Goal: Book appointment/travel/reservation

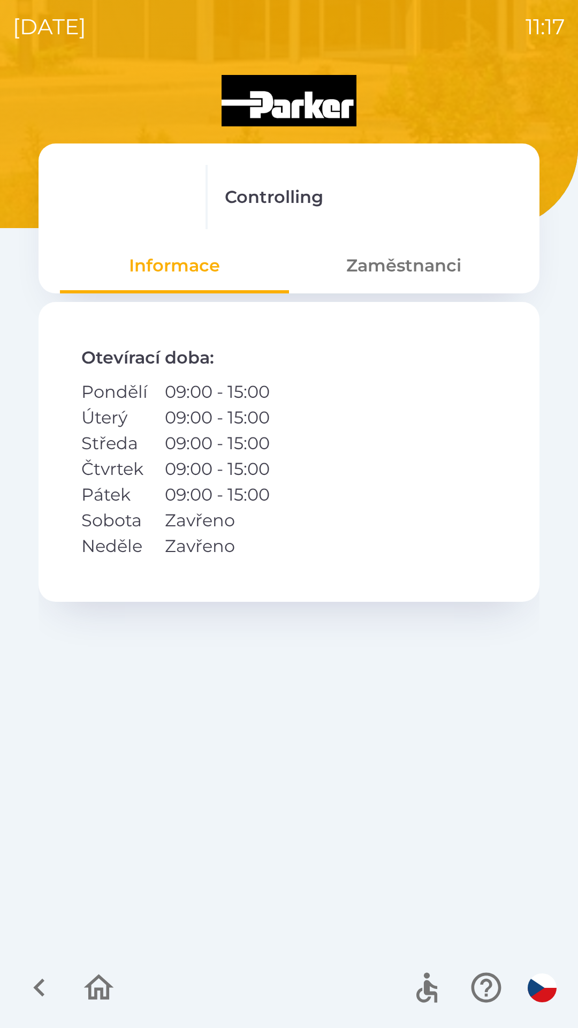
click at [413, 261] on button "Zaměstnanci" at bounding box center [403, 265] width 229 height 39
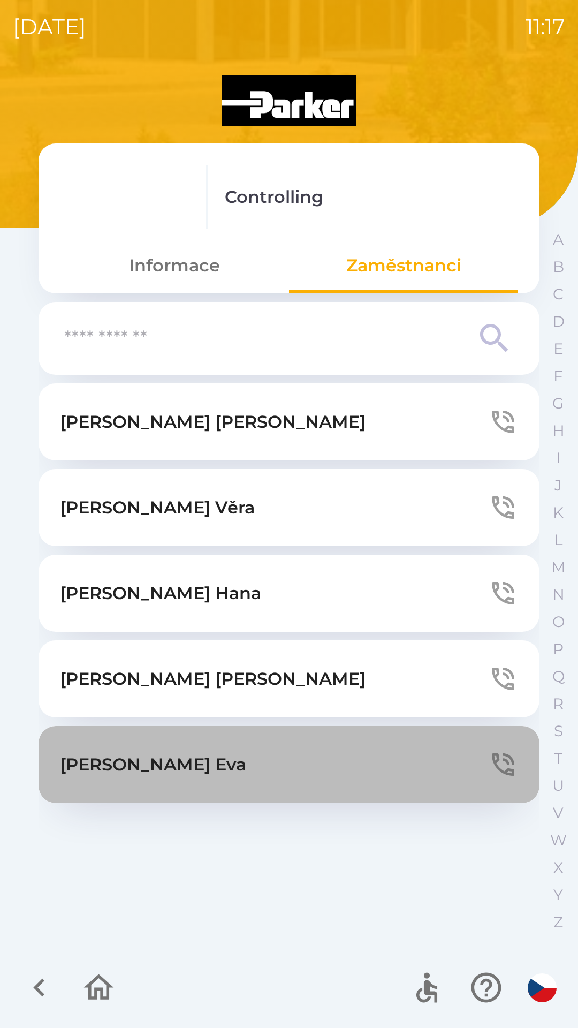
click at [241, 773] on button "[PERSON_NAME]" at bounding box center [289, 764] width 501 height 77
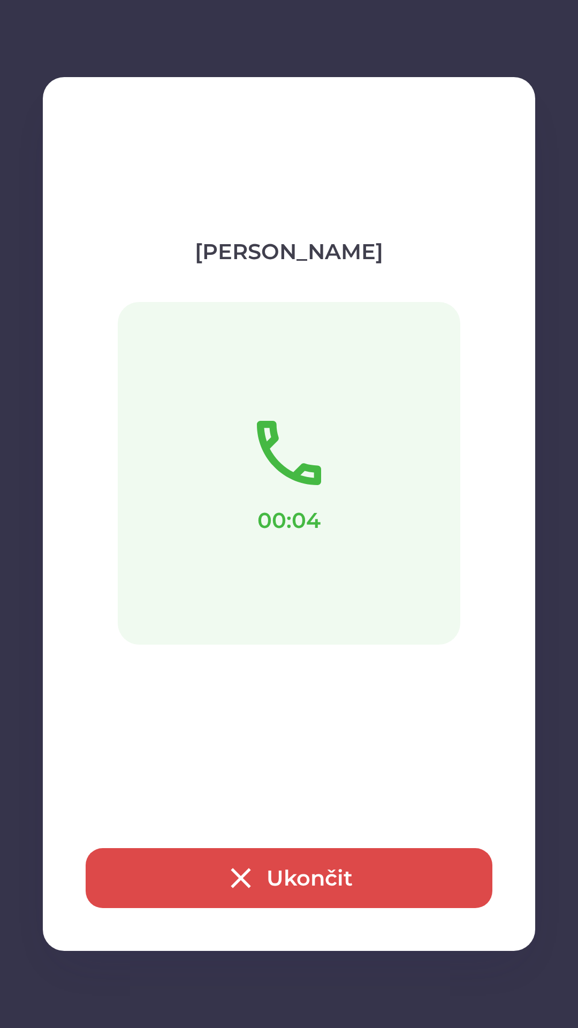
click at [243, 883] on icon "button" at bounding box center [241, 878] width 34 height 34
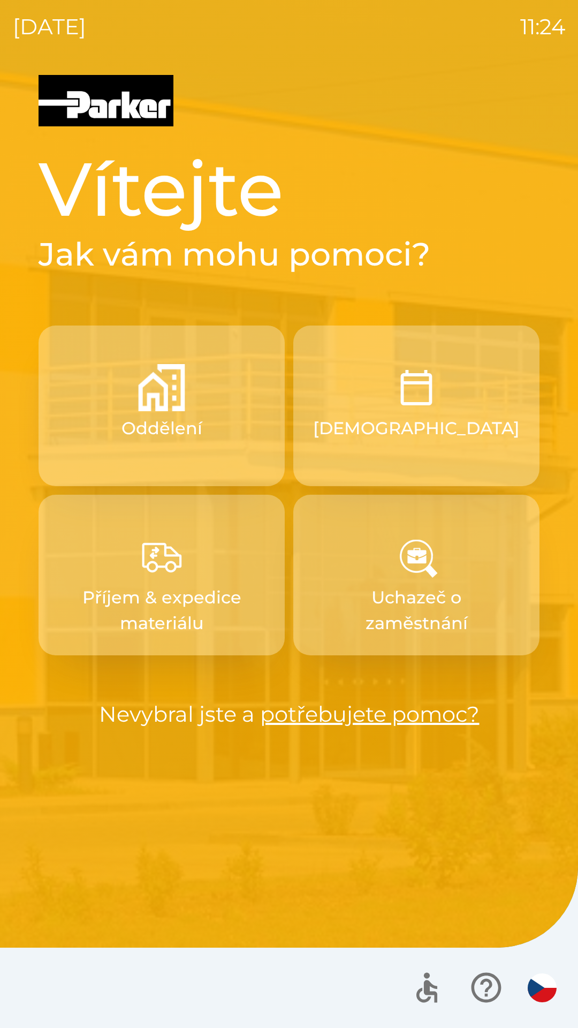
click at [436, 428] on p "[DEMOGRAPHIC_DATA]" at bounding box center [416, 428] width 207 height 26
click at [431, 417] on p "[DEMOGRAPHIC_DATA]" at bounding box center [416, 428] width 207 height 26
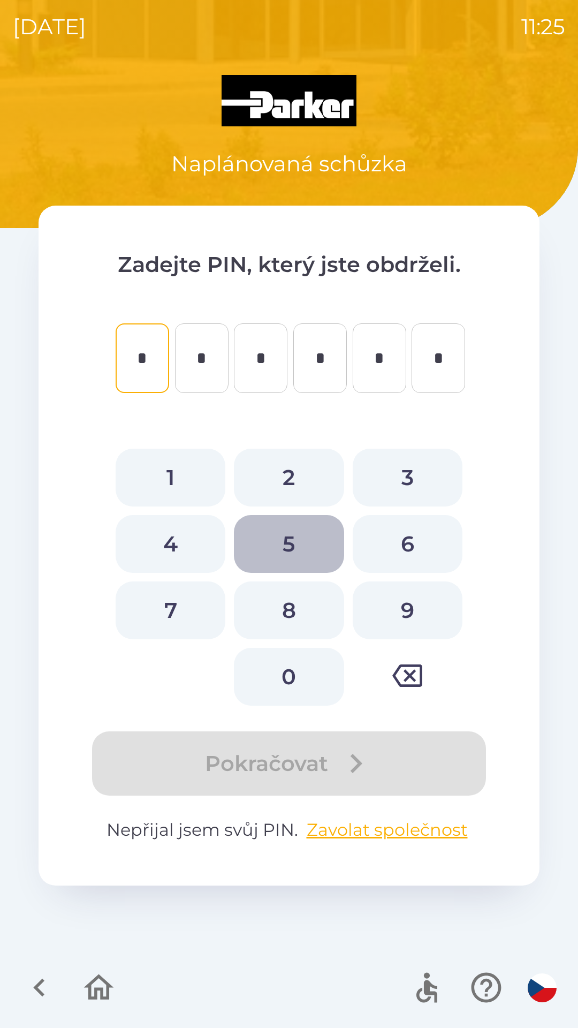
click at [290, 535] on button "5" at bounding box center [289, 544] width 110 height 58
type input "*"
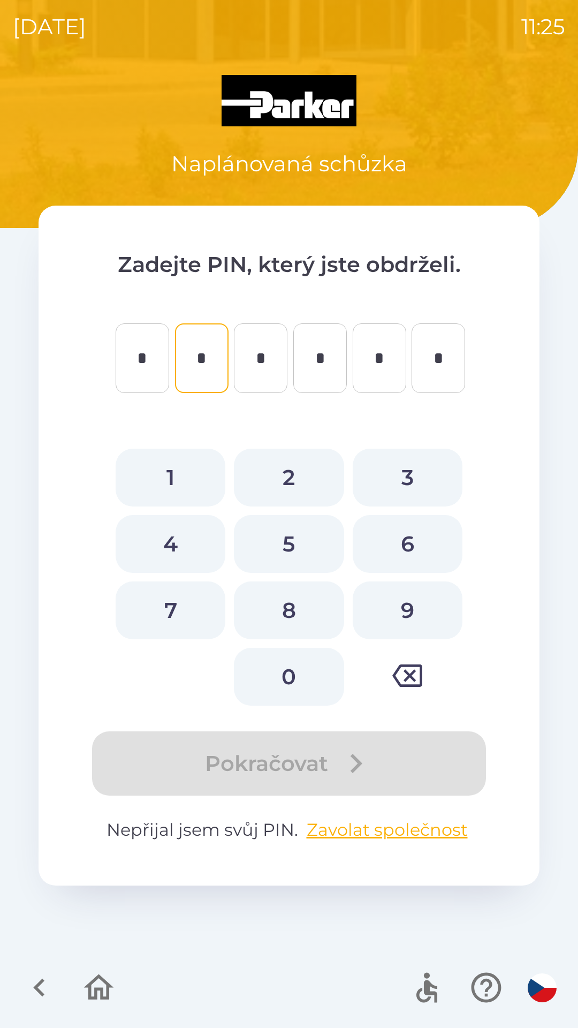
click at [187, 598] on button "7" at bounding box center [171, 610] width 110 height 58
type input "*"
click at [288, 545] on button "5" at bounding box center [289, 544] width 110 height 58
type input "*"
click at [180, 540] on button "4" at bounding box center [171, 544] width 110 height 58
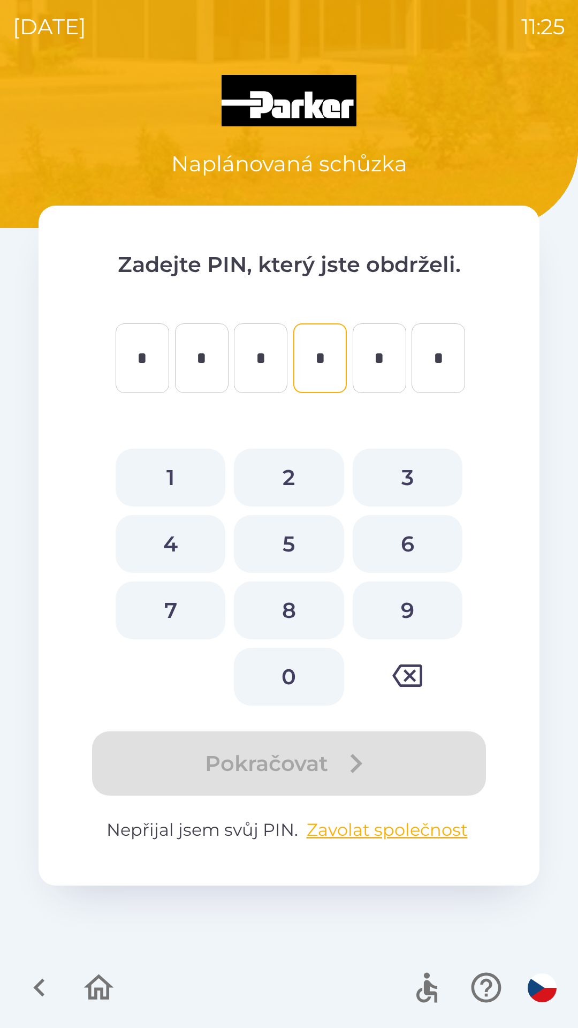
type input "*"
click at [178, 604] on button "7" at bounding box center [171, 610] width 110 height 58
type input "*"
click at [185, 540] on button "4" at bounding box center [171, 544] width 110 height 58
type input "*"
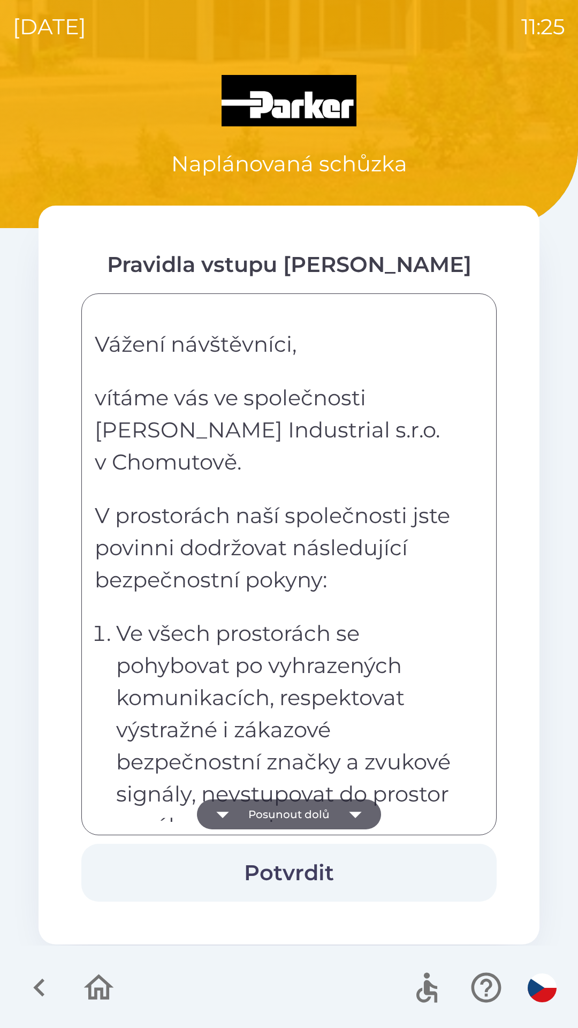
click at [327, 817] on button "Posunout dolů" at bounding box center [289, 814] width 184 height 30
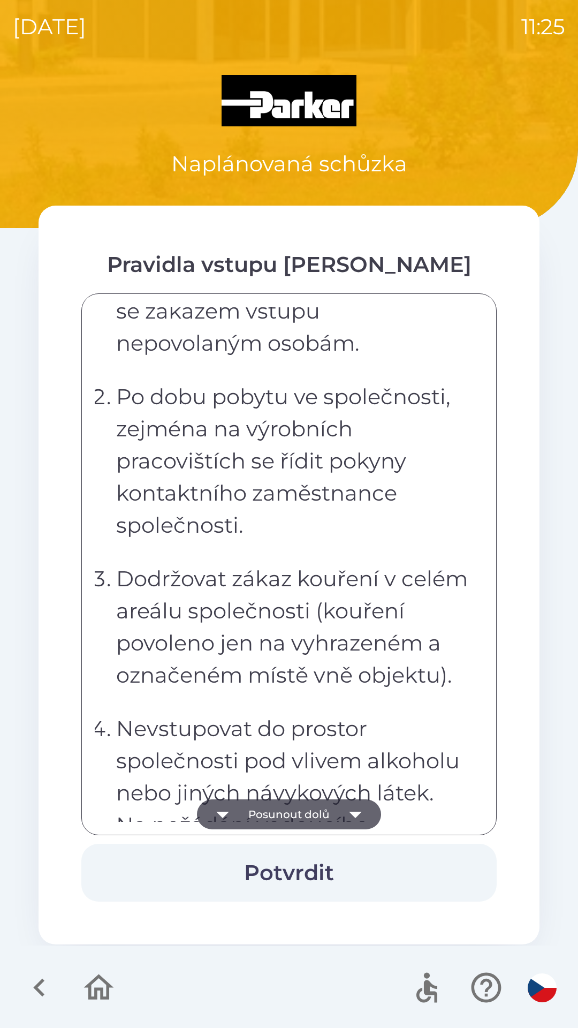
click at [308, 811] on button "Posunout dolů" at bounding box center [289, 814] width 184 height 30
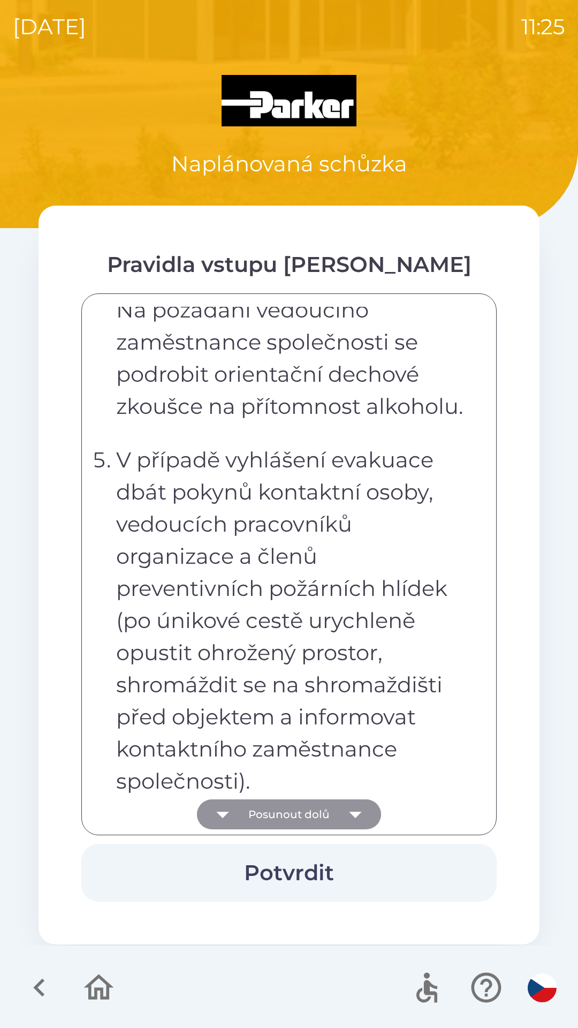
click at [353, 813] on icon "button" at bounding box center [355, 815] width 12 height 6
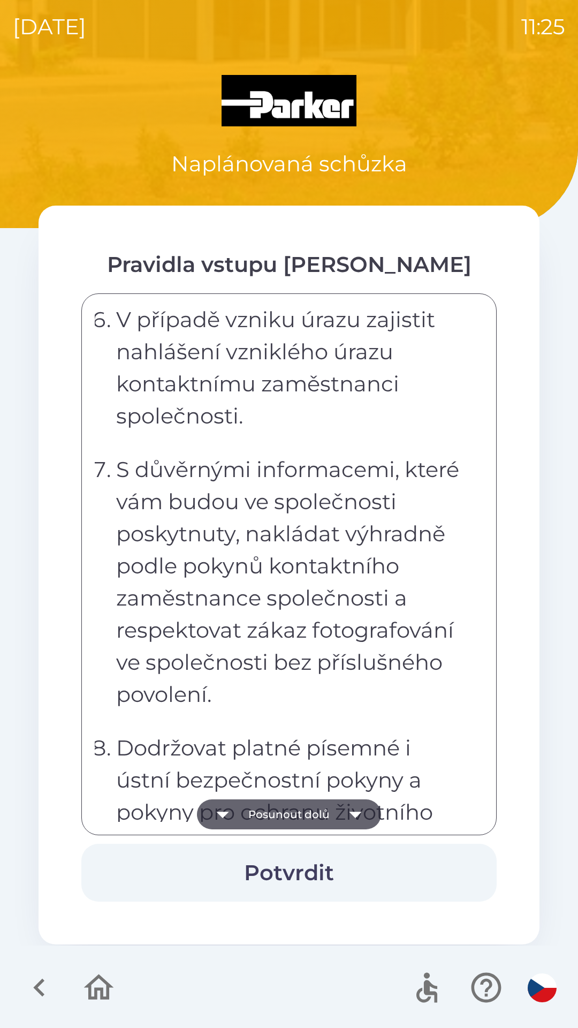
click at [304, 869] on button "Potvrdit" at bounding box center [288, 873] width 415 height 58
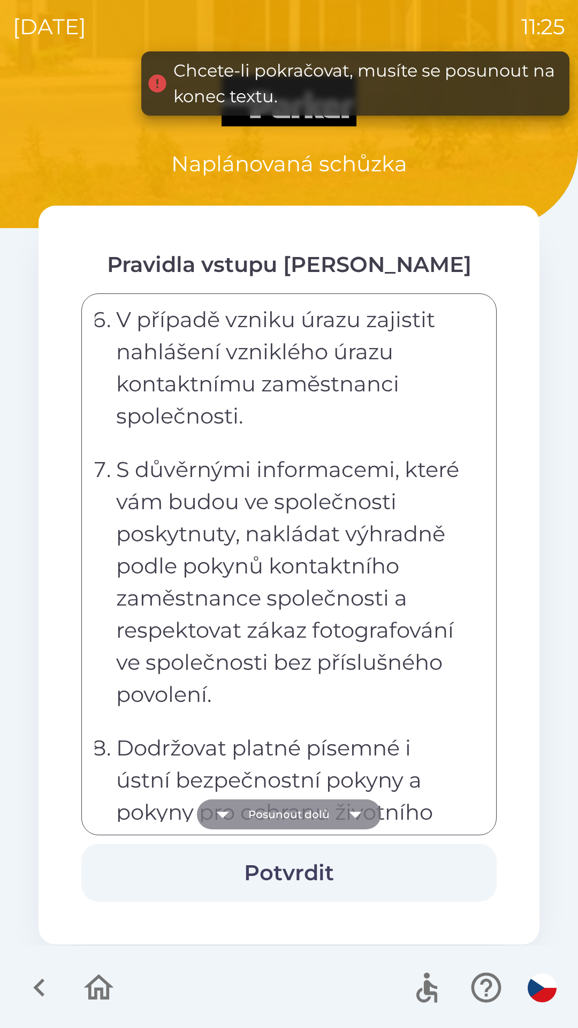
click at [342, 805] on icon "button" at bounding box center [356, 814] width 30 height 30
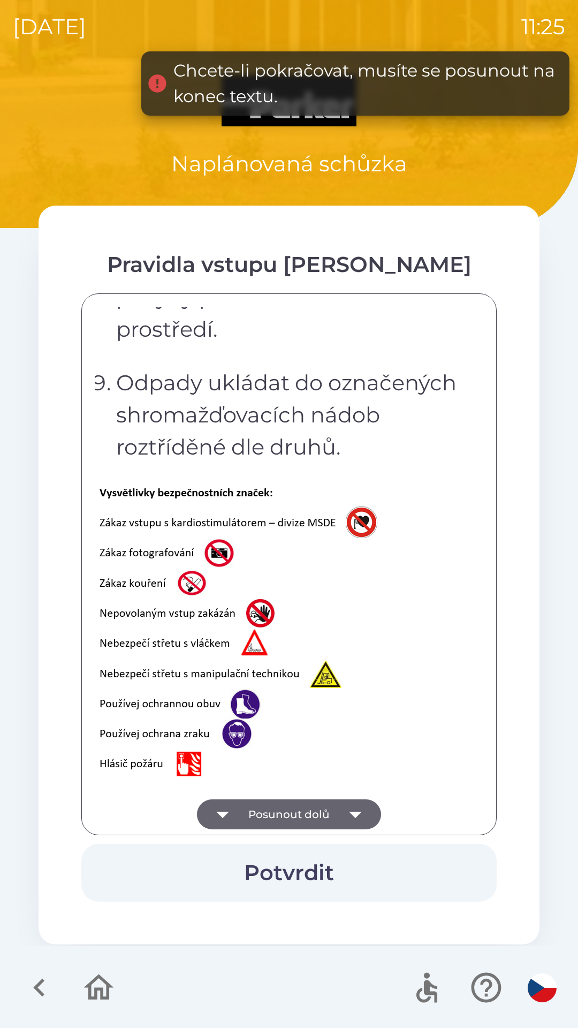
click at [302, 868] on button "Potvrdit" at bounding box center [288, 873] width 415 height 58
click at [307, 872] on button "Potvrdit" at bounding box center [288, 873] width 415 height 58
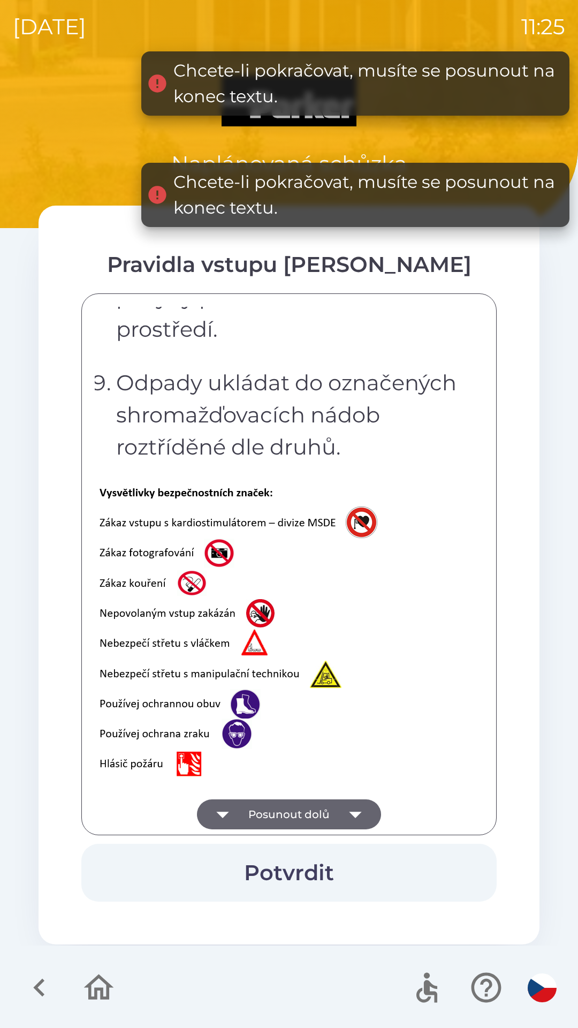
click at [332, 809] on button "Posunout dolů" at bounding box center [289, 814] width 184 height 30
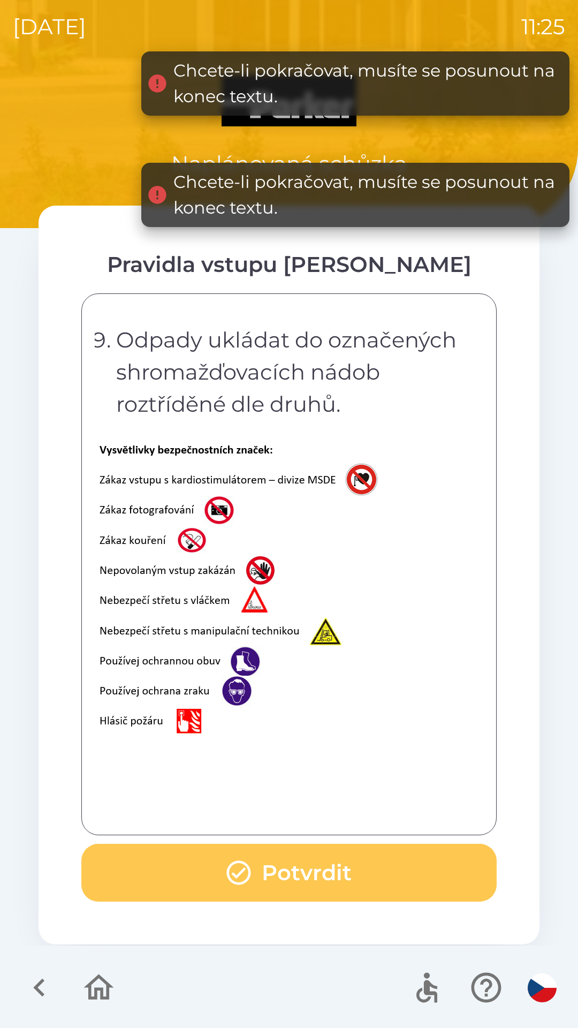
click at [307, 868] on button "Potvrdit" at bounding box center [288, 873] width 415 height 58
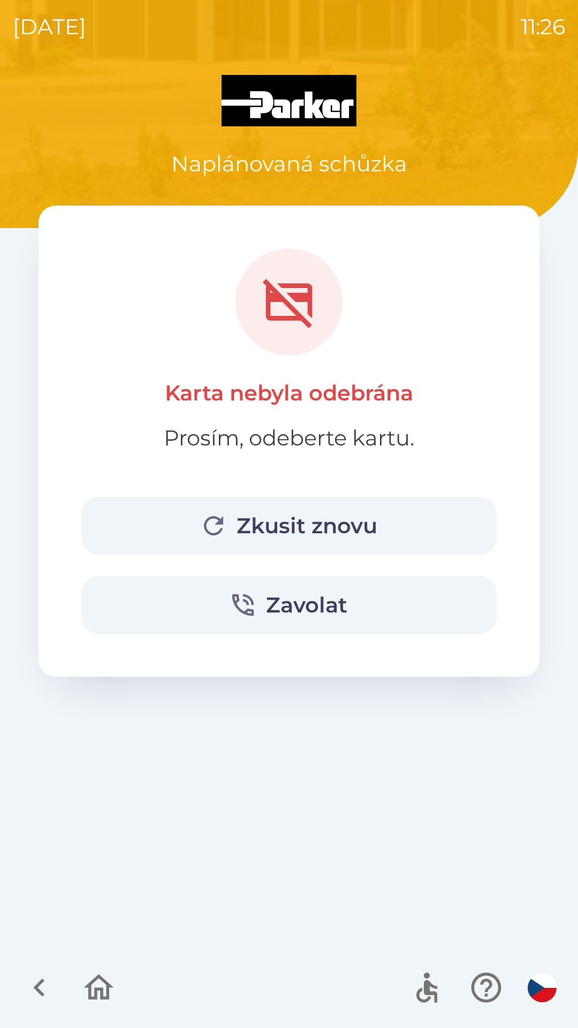
click at [313, 613] on button "Zavolat" at bounding box center [288, 605] width 415 height 58
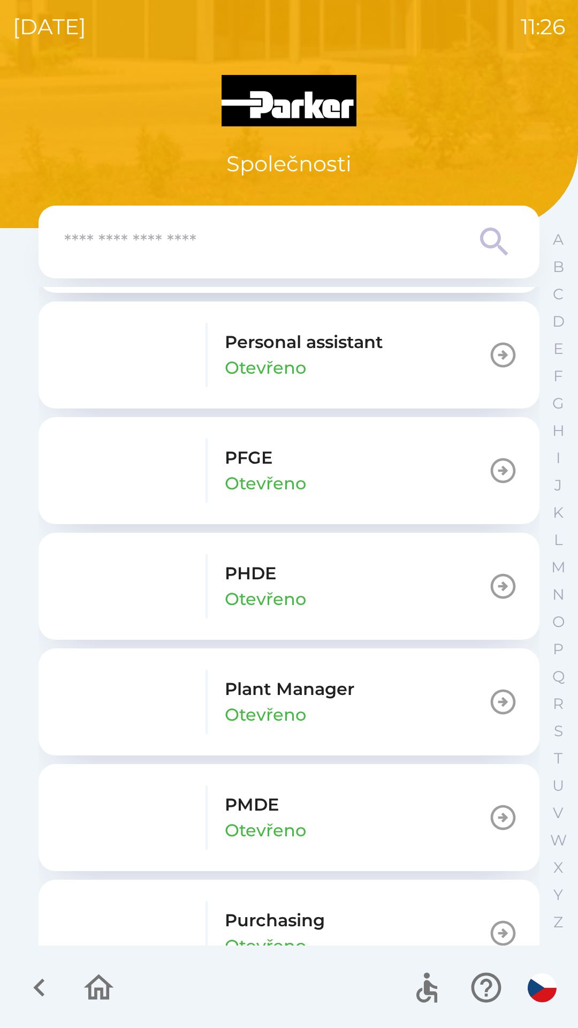
scroll to position [1273, 0]
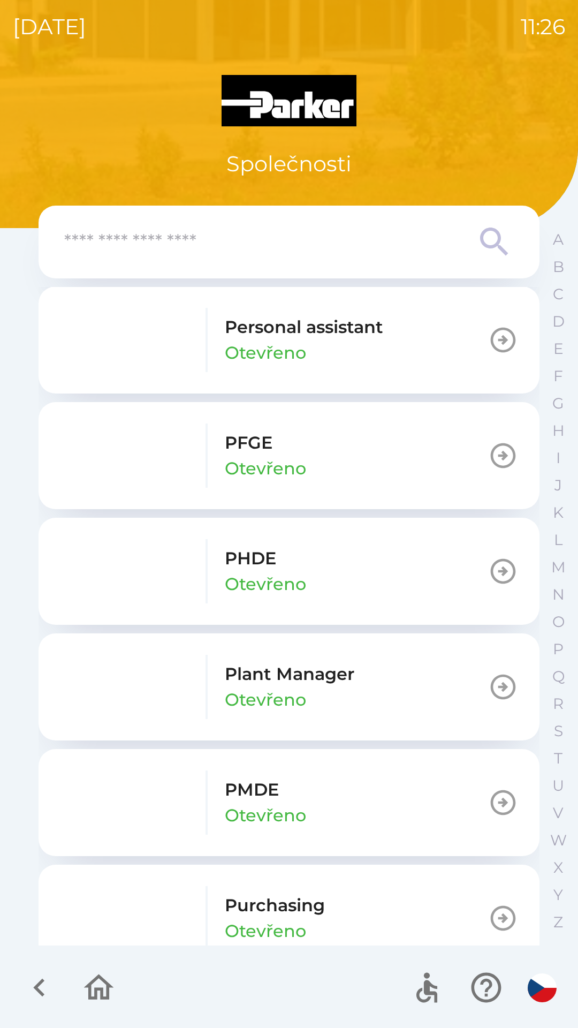
click at [498, 565] on icon "button" at bounding box center [503, 571] width 30 height 30
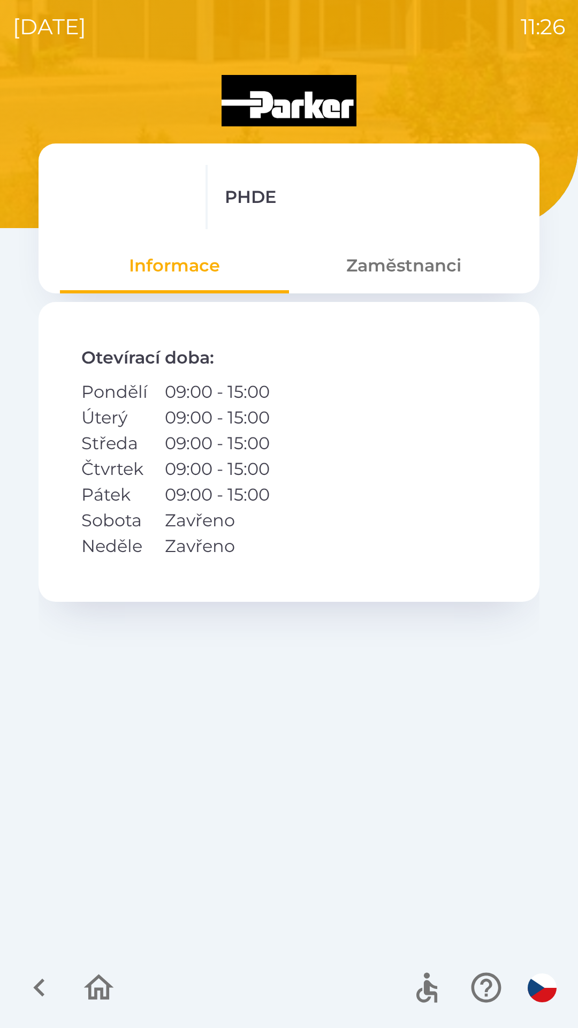
click at [411, 269] on button "Zaměstnanci" at bounding box center [403, 265] width 229 height 39
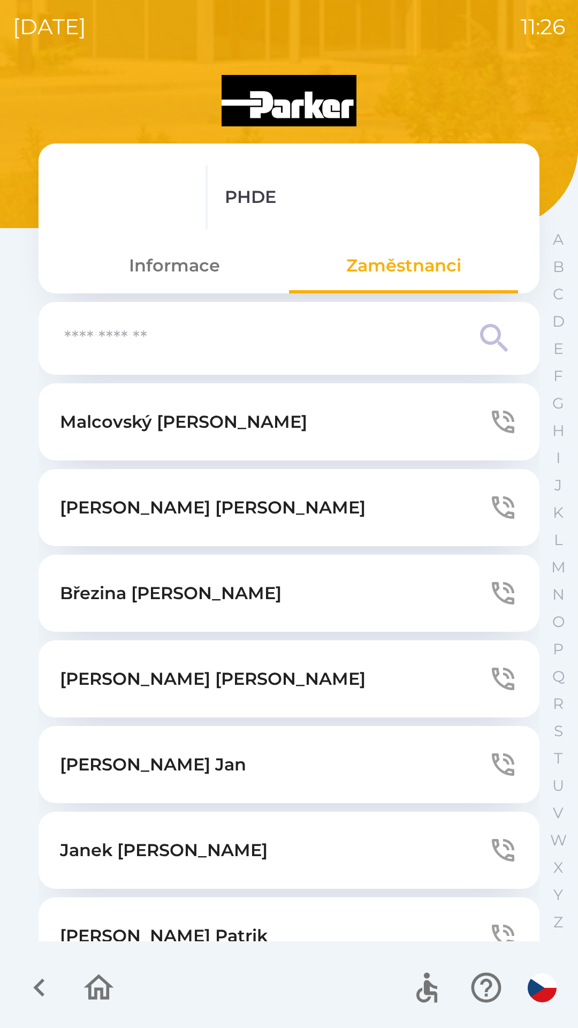
click at [470, 415] on button "Malcovský Štěpán" at bounding box center [289, 421] width 501 height 77
